Goal: Information Seeking & Learning: Check status

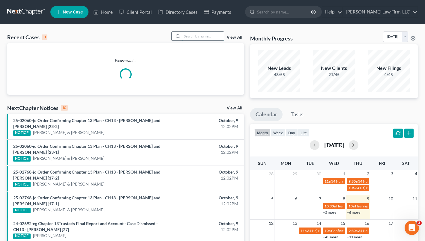
click at [200, 38] on input "search" at bounding box center [203, 36] width 42 height 9
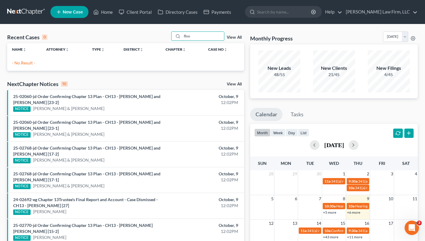
drag, startPoint x: 180, startPoint y: 37, endPoint x: 142, endPoint y: 33, distance: 38.6
click at [145, 34] on div "Recent Cases 0 flnn View All" at bounding box center [125, 37] width 237 height 12
type input "flynn"
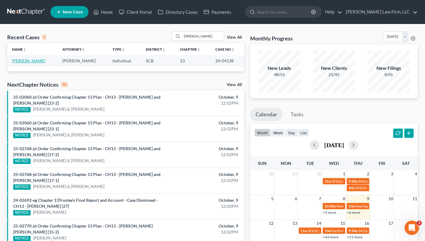
click at [31, 59] on link "[PERSON_NAME]" at bounding box center [28, 60] width 33 height 5
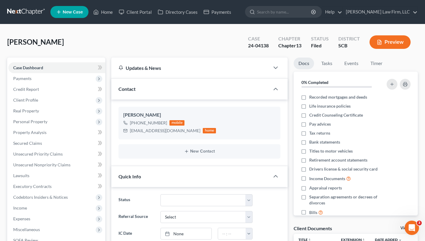
select select "0"
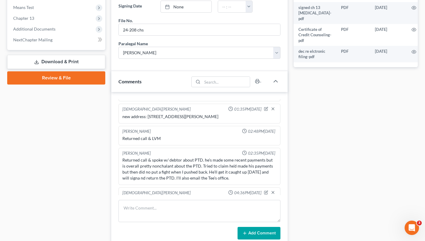
scroll to position [300, 0]
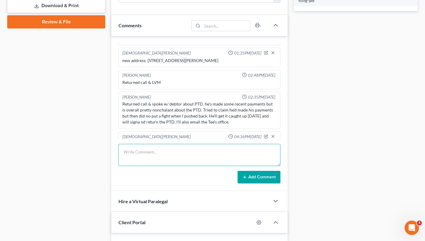
click at [150, 154] on textarea at bounding box center [199, 155] width 162 height 22
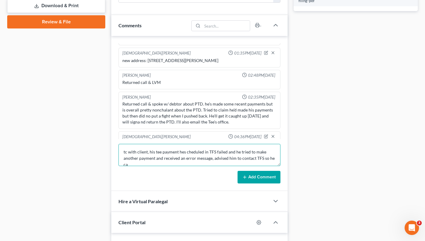
scroll to position [1, 0]
type textarea "tc with client, his tee payment he scheduled in TFS failed and he tried to make…"
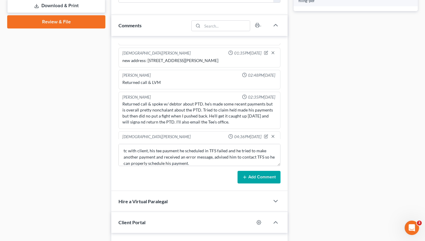
click at [256, 184] on div "Shawnda Engram 05:10PM, 10/07/2024 emailed for status Shawnda Engram 09:11AM, 1…" at bounding box center [199, 113] width 176 height 155
click at [253, 178] on button "Add Comment" at bounding box center [258, 177] width 43 height 13
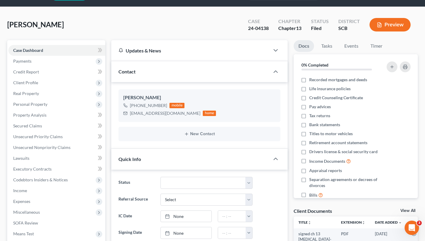
scroll to position [0, 0]
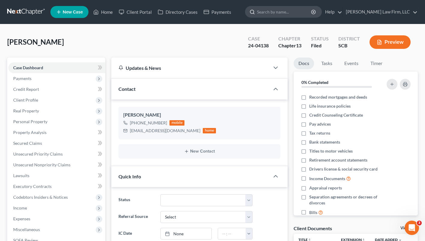
click at [311, 13] on input "search" at bounding box center [284, 11] width 55 height 11
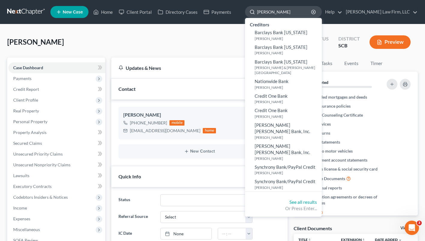
type input "BARRY"
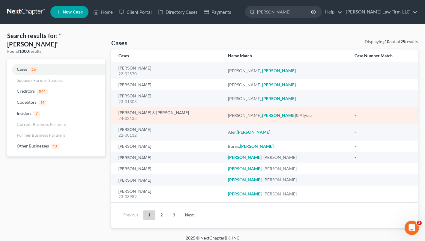
click at [139, 110] on div "Lehman, Barry & Alyssa 24-02138" at bounding box center [168, 116] width 100 height 12
click at [139, 112] on link "[PERSON_NAME] & [PERSON_NAME]" at bounding box center [153, 113] width 70 height 4
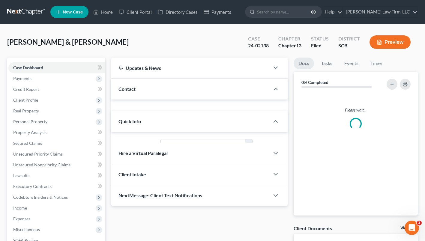
select select "2"
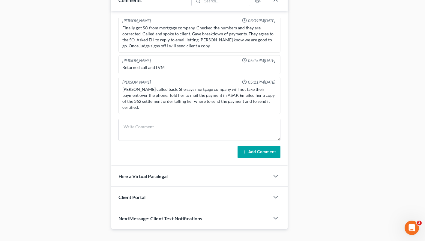
scroll to position [373, 0]
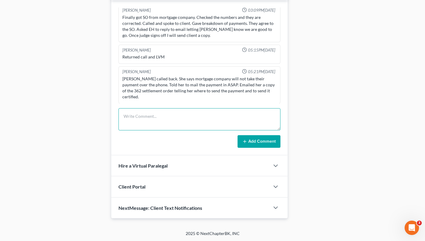
click at [159, 121] on textarea at bounding box center [199, 119] width 162 height 22
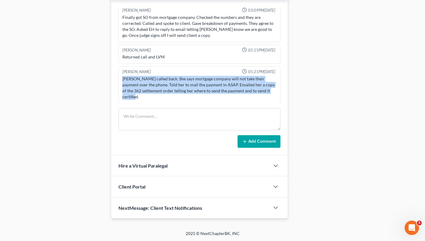
drag, startPoint x: 129, startPoint y: 91, endPoint x: 117, endPoint y: 77, distance: 18.1
click at [117, 77] on div "Elizabeth Heilig 01:44PM, 06/13/2024 Met w/ clients for sign; case is in pretty…" at bounding box center [199, 77] width 176 height 155
copy div "Mrs. Lehman called back. She says mortgage company will not take their payment …"
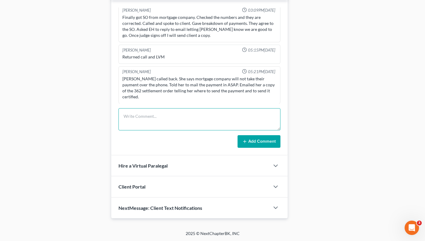
click at [171, 116] on textarea at bounding box center [199, 119] width 162 height 22
paste textarea "Mrs. Lehman called back. She says mortgage company will not take their payment …"
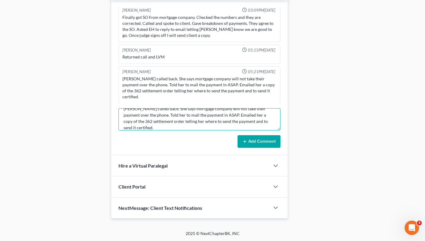
click at [146, 110] on textarea "Mrs. Lehman called back. She says mortgage company will not take their payment …" at bounding box center [199, 119] width 162 height 22
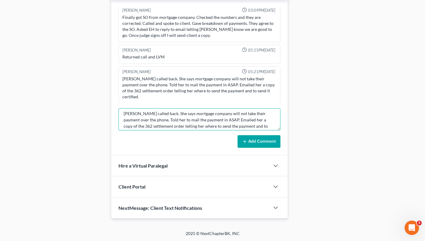
scroll to position [0, 0]
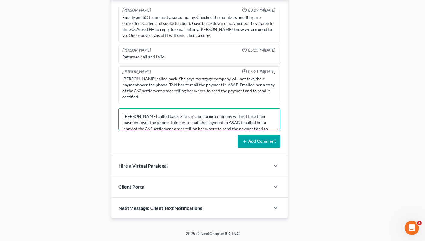
click at [142, 117] on textarea "Mrs. Lehman called back. She says mortgage company will not take their payment …" at bounding box center [199, 119] width 162 height 22
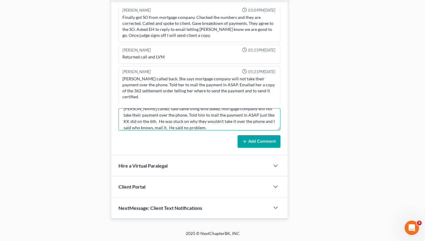
type textarea "Mr. Lehman called; said same thing wife asked, mortgage company will not take t…"
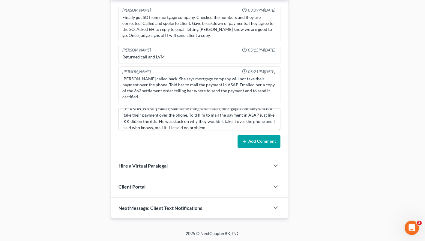
click at [254, 132] on form "Mr. Lehman called; said same thing wife asked, mortgage company will not take t…" at bounding box center [199, 128] width 162 height 40
click at [253, 143] on button "Add Comment" at bounding box center [258, 141] width 43 height 13
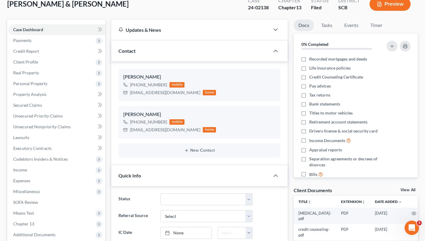
scroll to position [0, 0]
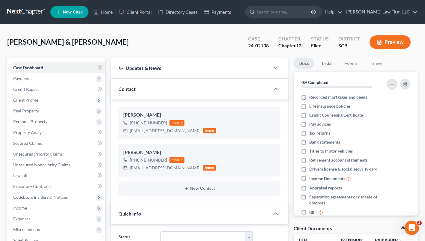
click at [30, 10] on link at bounding box center [26, 12] width 38 height 11
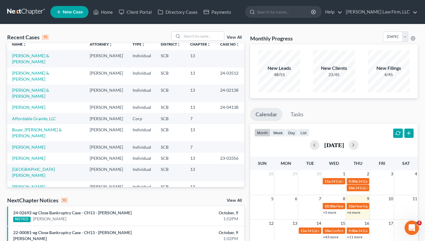
scroll to position [5, 0]
click at [25, 116] on link "Affordable Granite, LLC" at bounding box center [34, 118] width 44 height 5
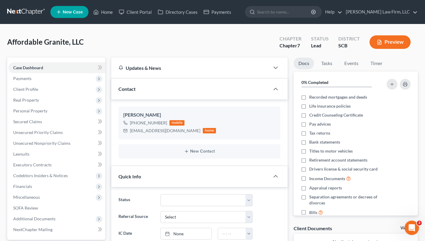
select select "0"
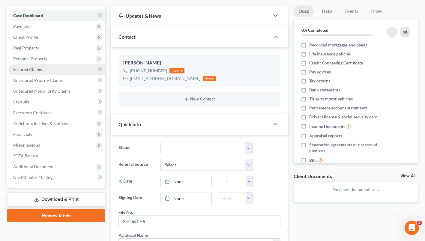
scroll to position [48, 0]
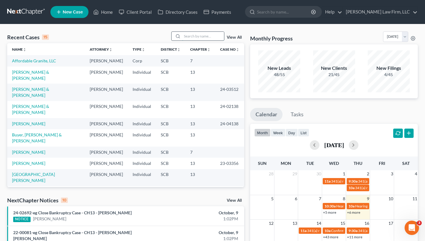
click at [205, 36] on input "search" at bounding box center [203, 36] width 42 height 9
type input "[PERSON_NAME]"
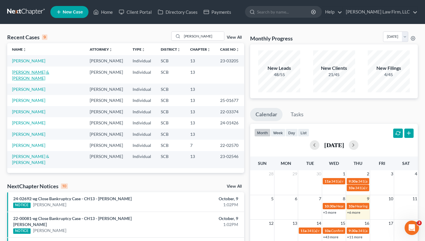
click at [42, 72] on link "[PERSON_NAME] & [PERSON_NAME]" at bounding box center [30, 75] width 37 height 11
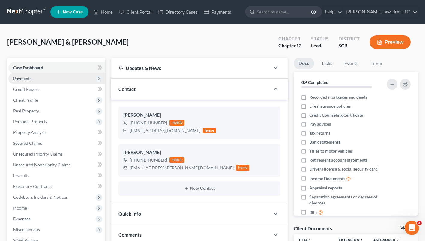
click at [34, 78] on span "Payments" at bounding box center [56, 78] width 97 height 11
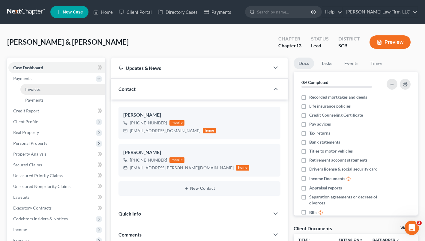
click at [39, 87] on span "Invoices" at bounding box center [32, 89] width 15 height 5
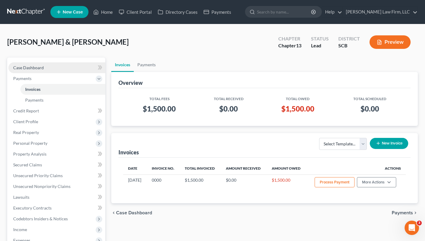
click at [34, 68] on span "Case Dashboard" at bounding box center [28, 67] width 31 height 5
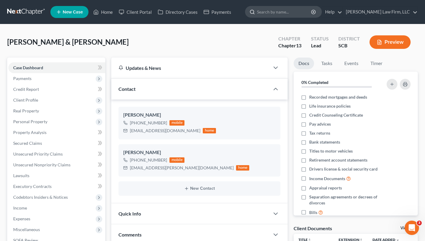
click at [276, 14] on input "search" at bounding box center [284, 11] width 55 height 11
type input "[PERSON_NAME]"
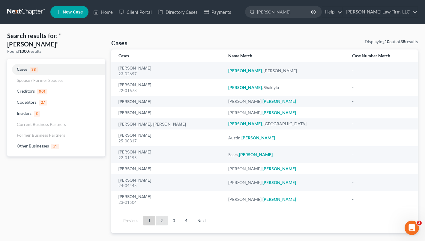
click at [160, 221] on link "2" at bounding box center [162, 221] width 12 height 10
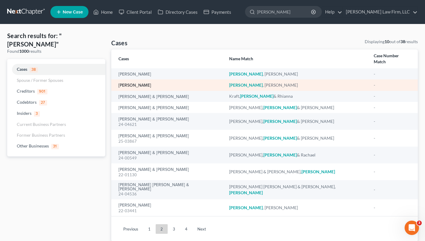
click at [140, 83] on link "[PERSON_NAME]" at bounding box center [134, 85] width 33 height 4
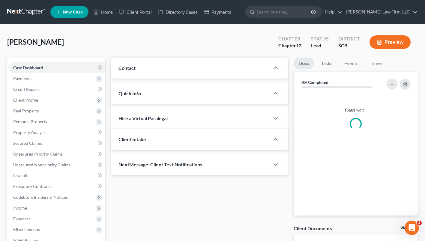
select select "0"
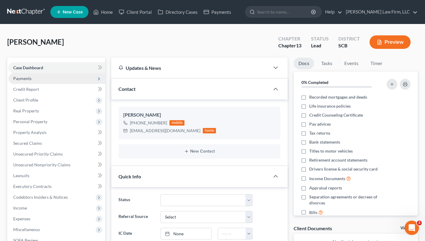
click at [29, 80] on span "Payments" at bounding box center [22, 78] width 18 height 5
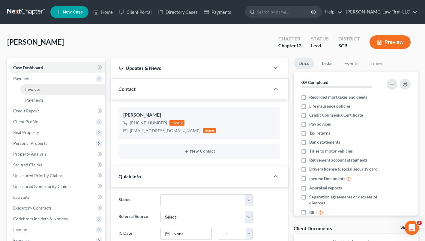
click at [34, 88] on span "Invoices" at bounding box center [32, 89] width 15 height 5
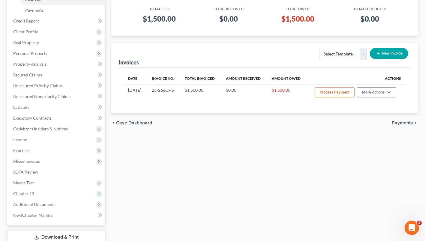
scroll to position [30, 0]
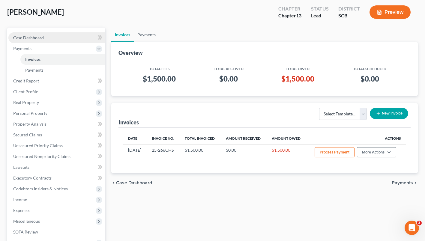
click at [29, 36] on span "Case Dashboard" at bounding box center [28, 37] width 31 height 5
select select "0"
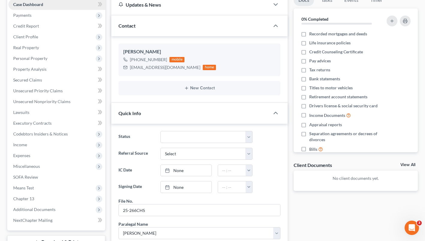
scroll to position [38, 0]
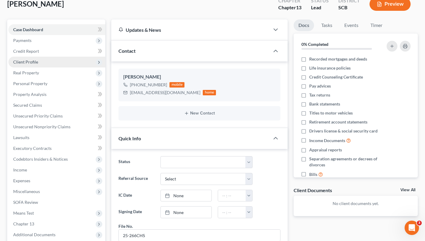
click at [34, 62] on span "Client Profile" at bounding box center [25, 61] width 25 height 5
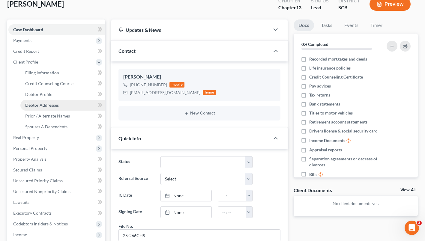
click at [54, 104] on span "Debtor Addresses" at bounding box center [42, 105] width 34 height 5
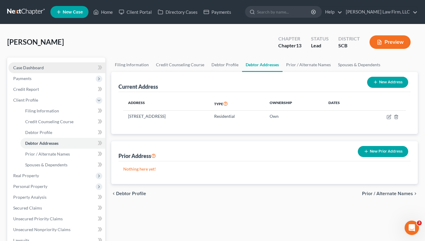
click at [35, 64] on link "Case Dashboard" at bounding box center [56, 67] width 97 height 11
select select "0"
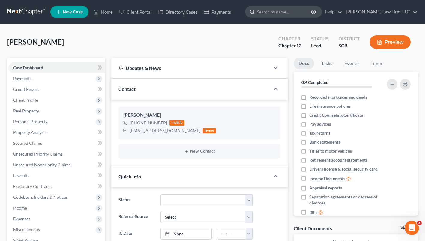
click at [278, 13] on input "search" at bounding box center [284, 11] width 55 height 11
type input "[PERSON_NAME]"
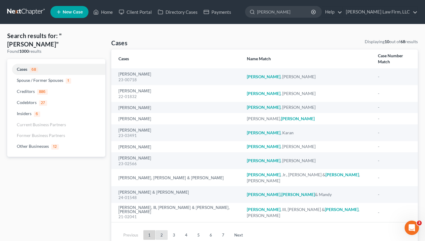
click at [157, 230] on link "2" at bounding box center [162, 235] width 12 height 10
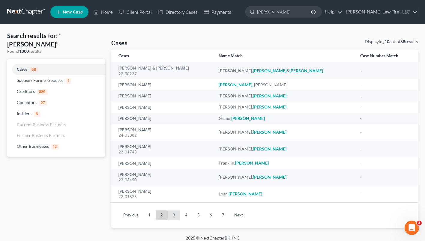
click at [172, 215] on link "3" at bounding box center [174, 216] width 12 height 10
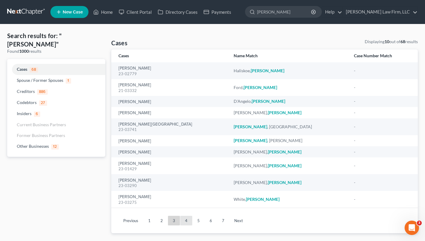
click at [184, 216] on link "4" at bounding box center [186, 221] width 12 height 10
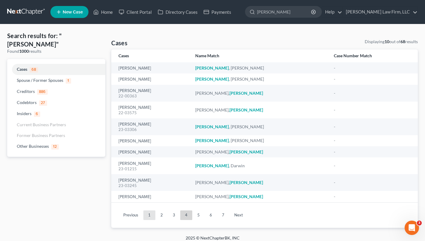
click at [145, 212] on link "1" at bounding box center [149, 216] width 12 height 10
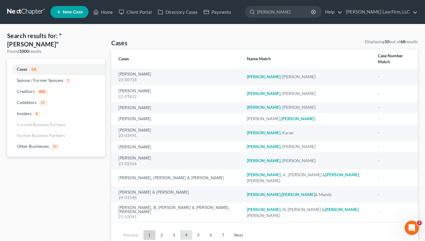
click at [190, 230] on link "4" at bounding box center [186, 235] width 12 height 10
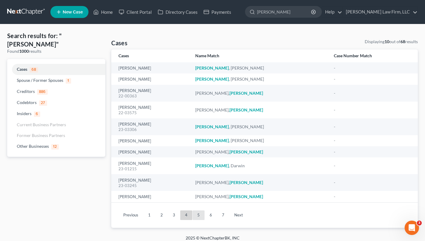
click at [196, 216] on link "5" at bounding box center [199, 216] width 12 height 10
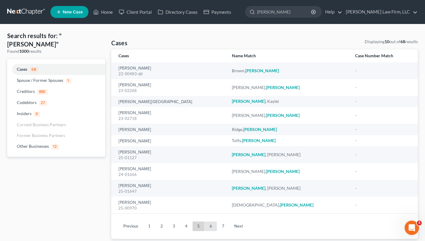
click at [212, 227] on link "6" at bounding box center [211, 227] width 12 height 10
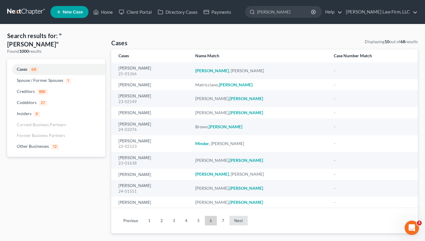
click at [229, 222] on link "Next" at bounding box center [238, 221] width 18 height 10
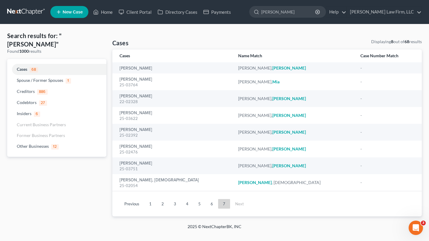
click at [26, 13] on link at bounding box center [26, 12] width 38 height 11
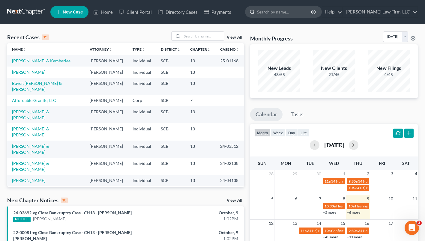
click at [278, 11] on input "search" at bounding box center [284, 11] width 55 height 11
type input "brenneman"
